Goal: Task Accomplishment & Management: Manage account settings

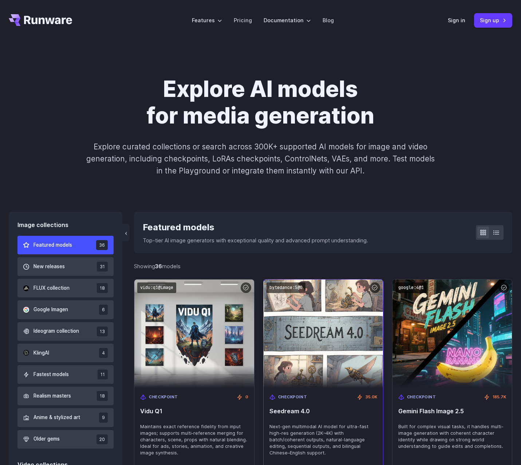
click at [330, 338] on img at bounding box center [324, 333] width 132 height 119
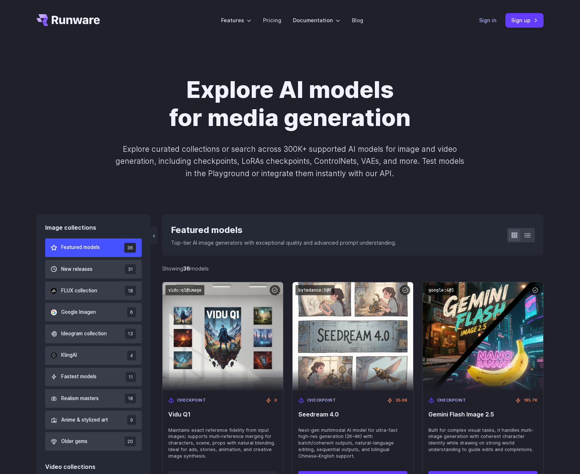
click at [492, 20] on link "Sign in" at bounding box center [487, 20] width 17 height 8
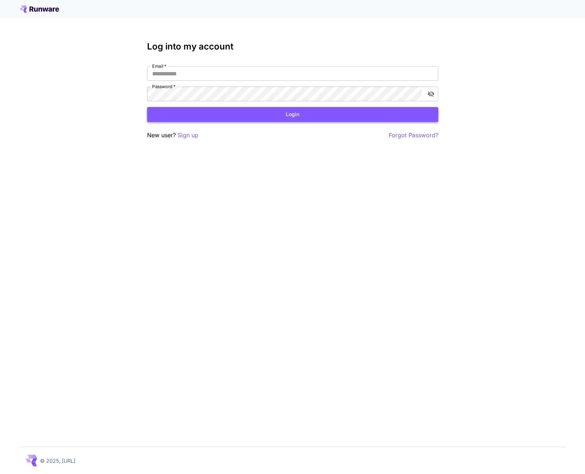
type input "**********"
click at [262, 114] on button "Login" at bounding box center [292, 114] width 291 height 15
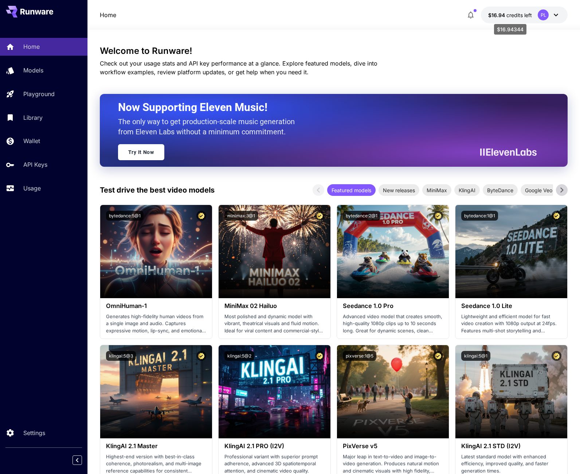
click at [518, 15] on span "credits left" at bounding box center [519, 15] width 26 height 6
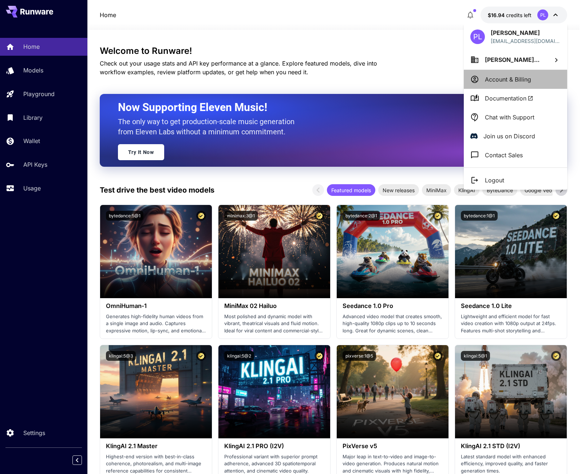
click at [496, 79] on li "Account & Billing" at bounding box center [515, 79] width 103 height 19
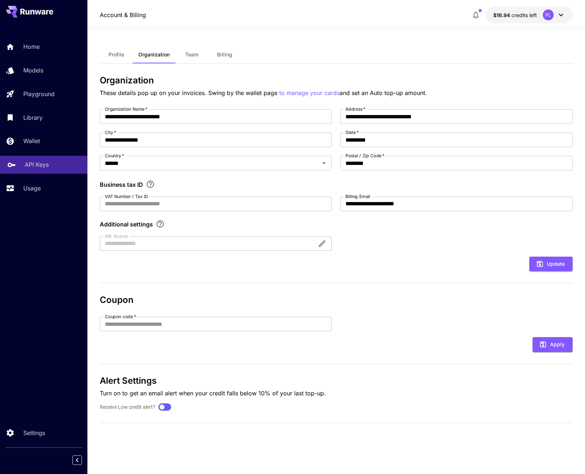
click at [52, 162] on div "API Keys" at bounding box center [53, 164] width 57 height 9
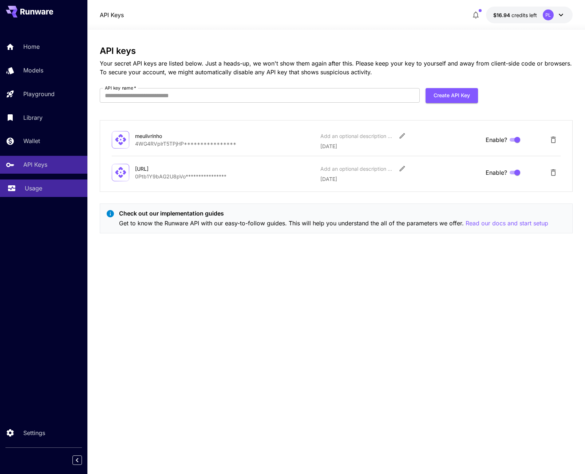
click at [44, 188] on div "Usage" at bounding box center [53, 188] width 57 height 9
